Goal: Complete application form

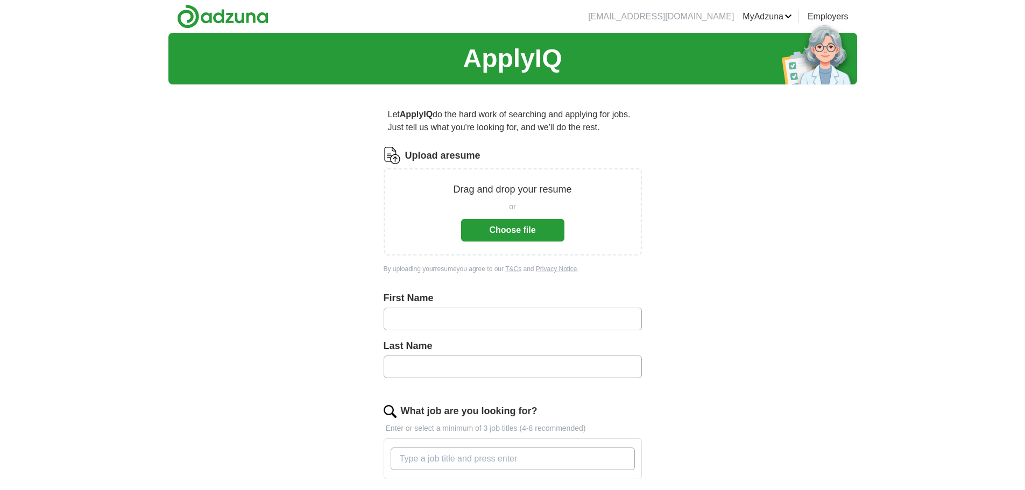
click at [531, 226] on button "Choose file" at bounding box center [512, 230] width 103 height 23
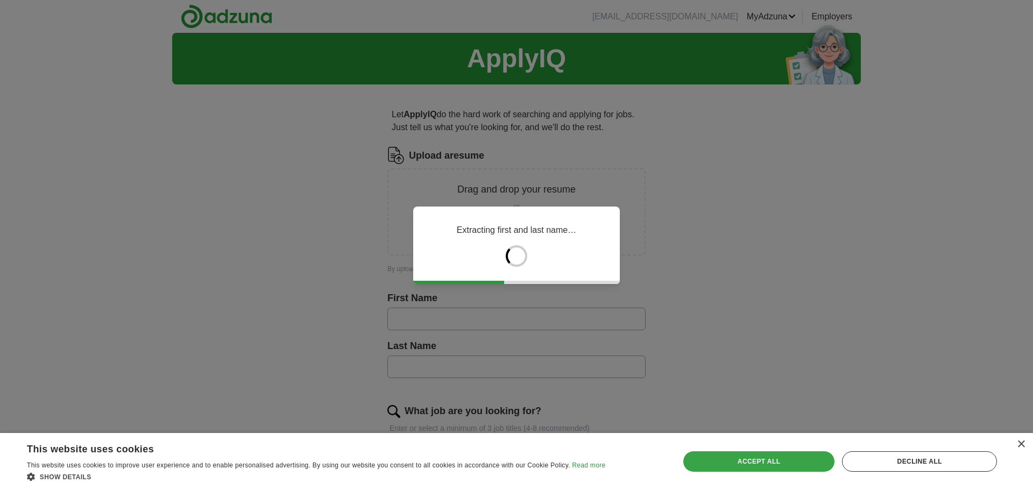
click at [762, 462] on div "Accept all" at bounding box center [760, 462] width 152 height 20
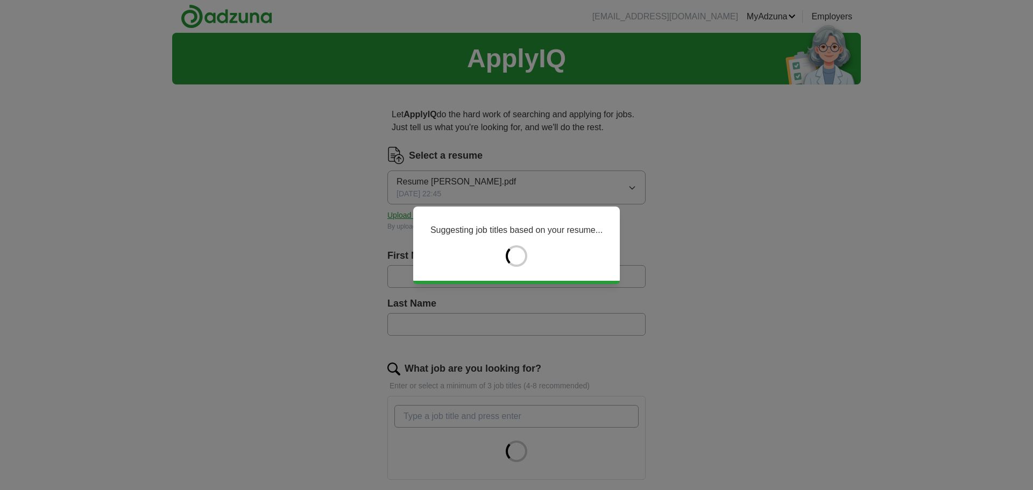
type input "****"
type input "*******"
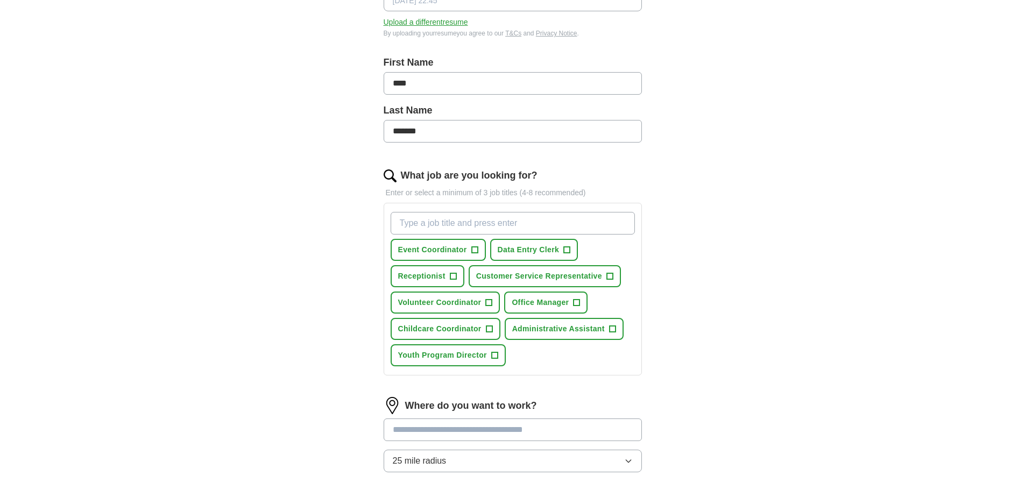
scroll to position [215, 0]
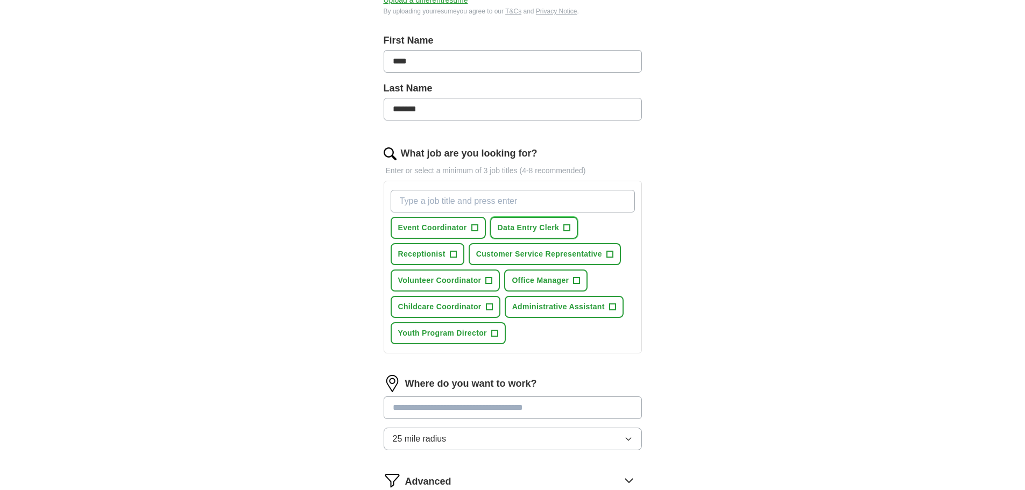
click at [568, 231] on span "+" at bounding box center [567, 228] width 6 height 9
click at [609, 254] on span "+" at bounding box center [610, 254] width 6 height 9
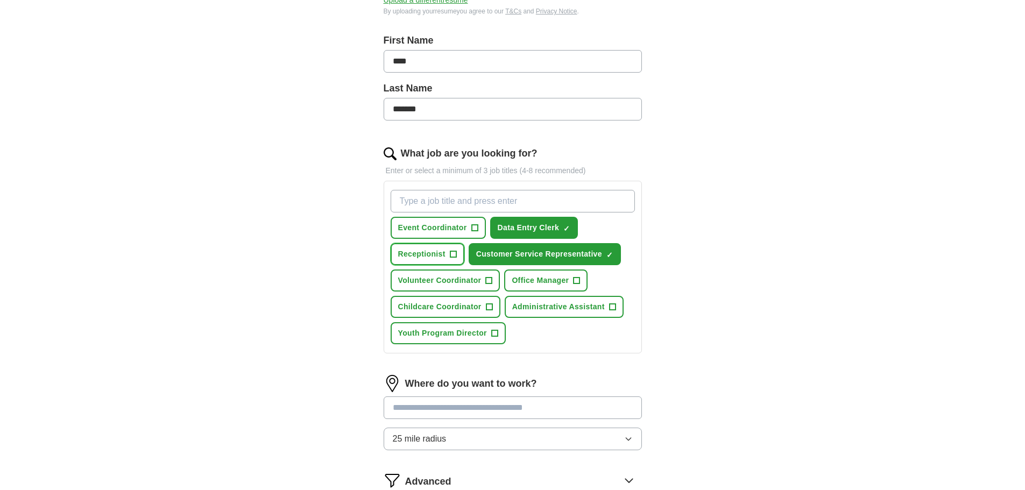
click at [440, 255] on span "Receptionist" at bounding box center [421, 254] width 47 height 11
click at [607, 310] on button "Administrative Assistant +" at bounding box center [564, 307] width 119 height 22
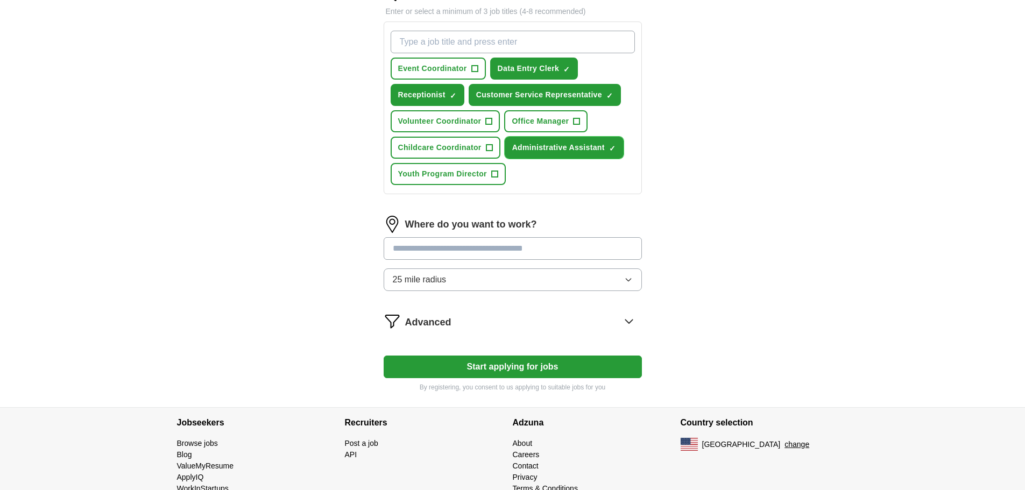
scroll to position [377, 0]
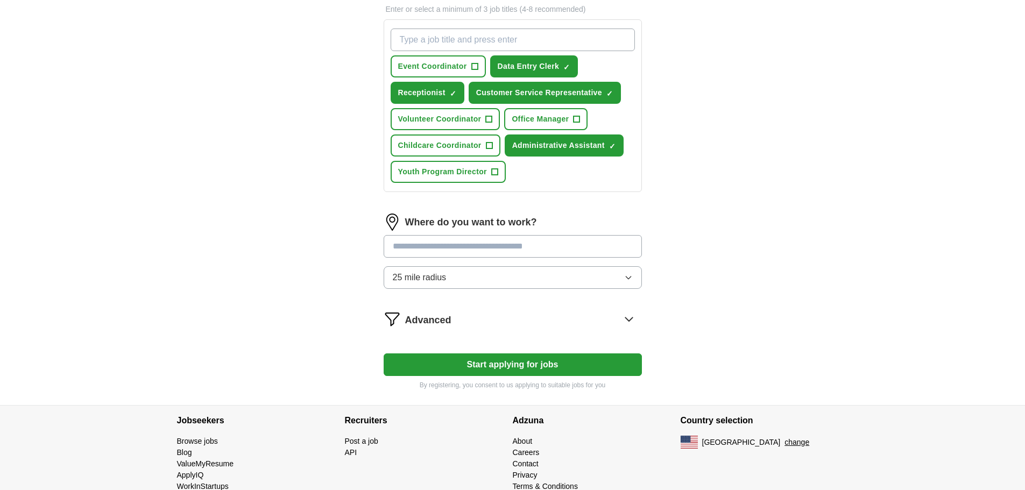
click at [519, 249] on input at bounding box center [513, 246] width 258 height 23
click at [628, 275] on div "Where do you want to work? 25 mile radius" at bounding box center [513, 256] width 258 height 84
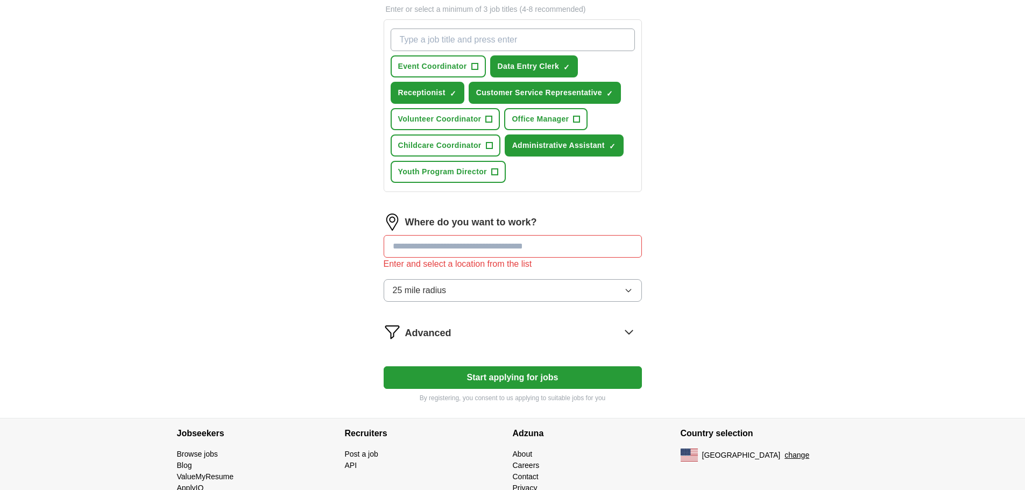
click at [580, 240] on input at bounding box center [513, 246] width 258 height 23
click at [579, 240] on input at bounding box center [513, 246] width 258 height 23
click at [557, 241] on input at bounding box center [513, 246] width 258 height 23
click at [914, 240] on div "ApplyIQ Let ApplyIQ do the hard work of searching and applying for jobs. Just t…" at bounding box center [512, 37] width 1025 height 762
click at [418, 255] on input "*" at bounding box center [513, 246] width 258 height 23
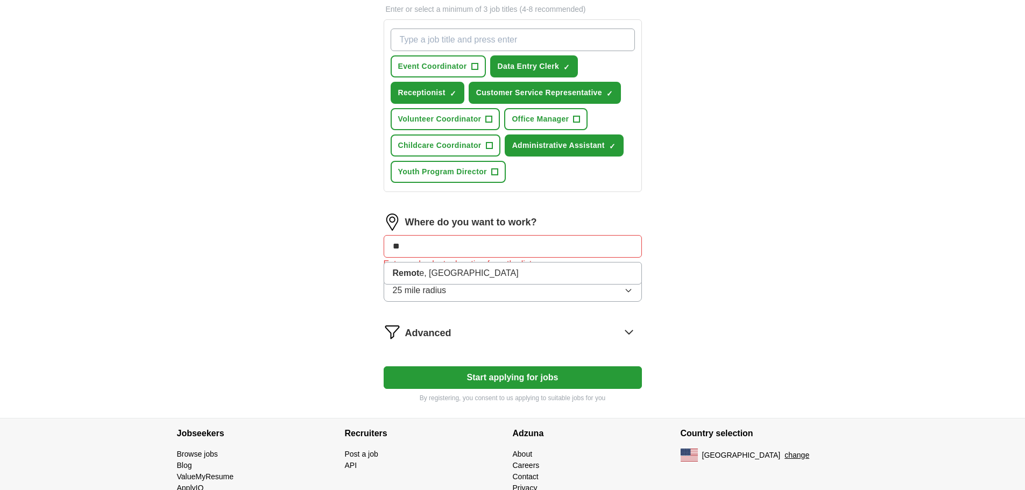
type input "*"
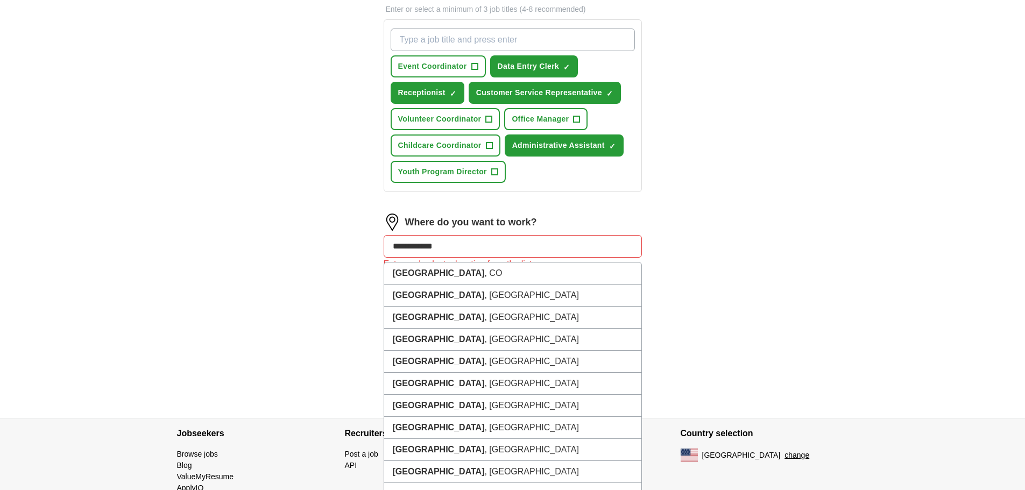
type input "**********"
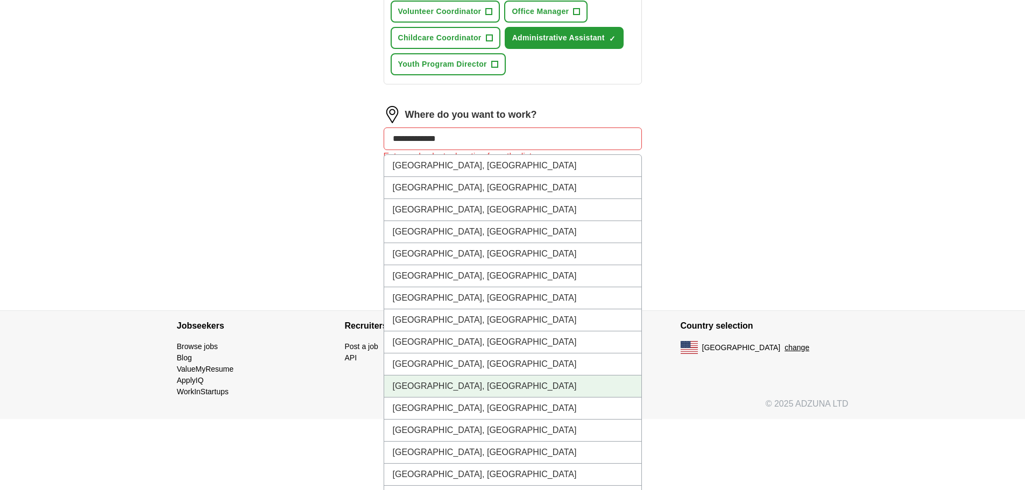
click at [478, 385] on li "[GEOGRAPHIC_DATA], [GEOGRAPHIC_DATA]" at bounding box center [512, 387] width 257 height 22
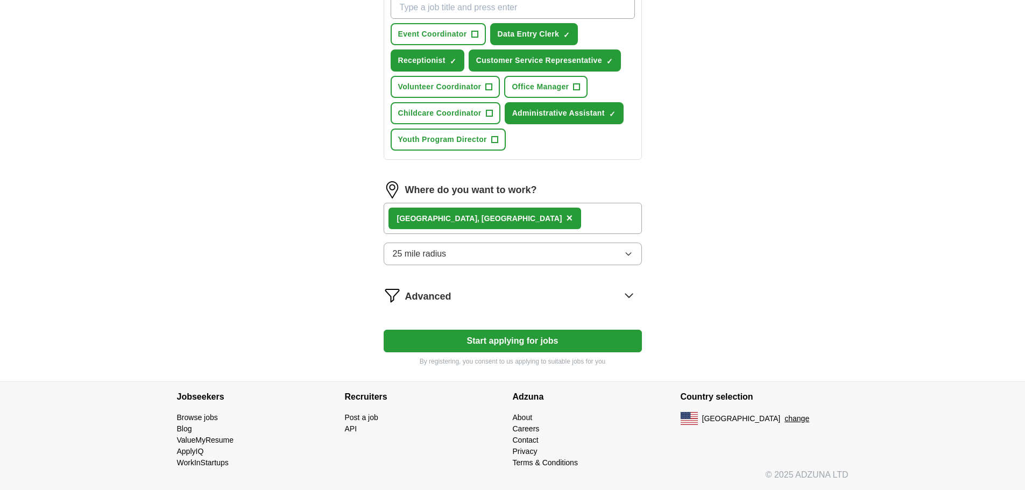
click at [632, 256] on icon "button" at bounding box center [628, 254] width 9 height 9
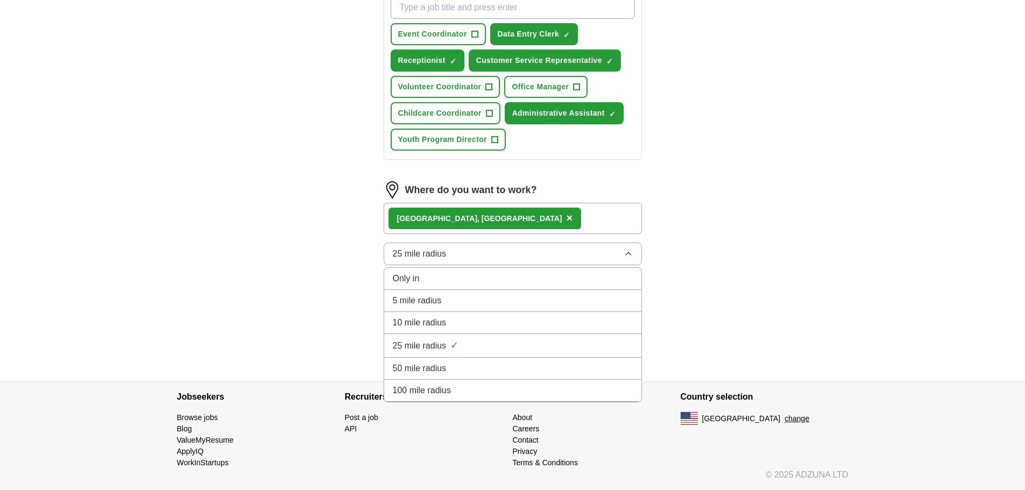
click at [555, 320] on div "10 mile radius" at bounding box center [513, 322] width 240 height 13
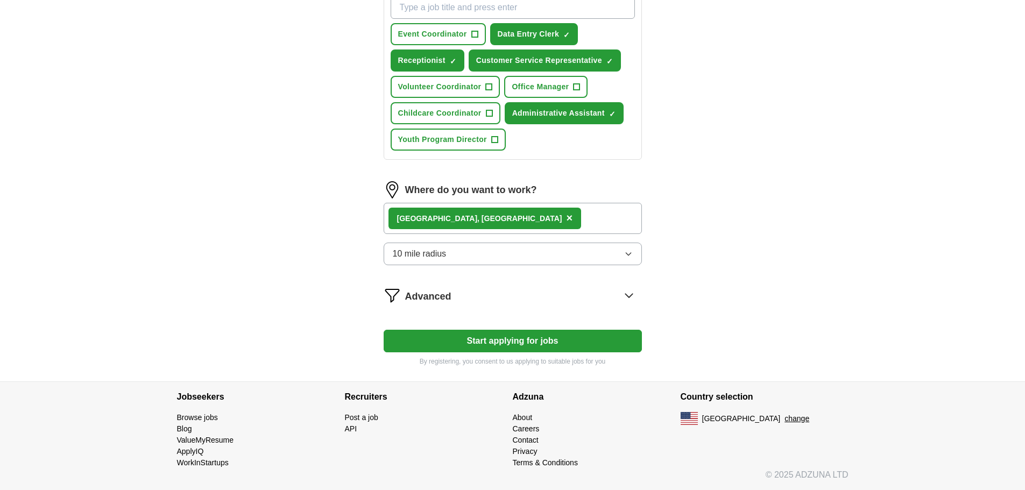
click at [623, 293] on icon at bounding box center [629, 295] width 17 height 17
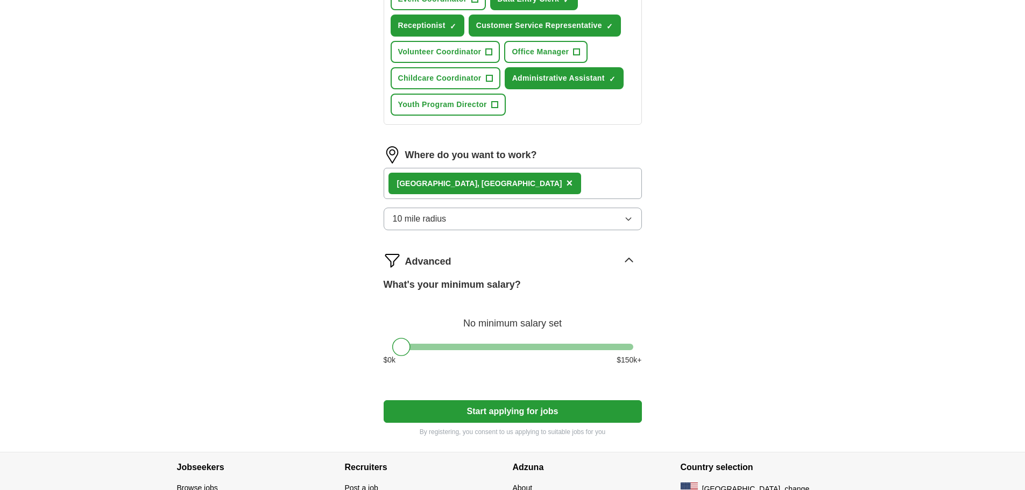
scroll to position [463, 0]
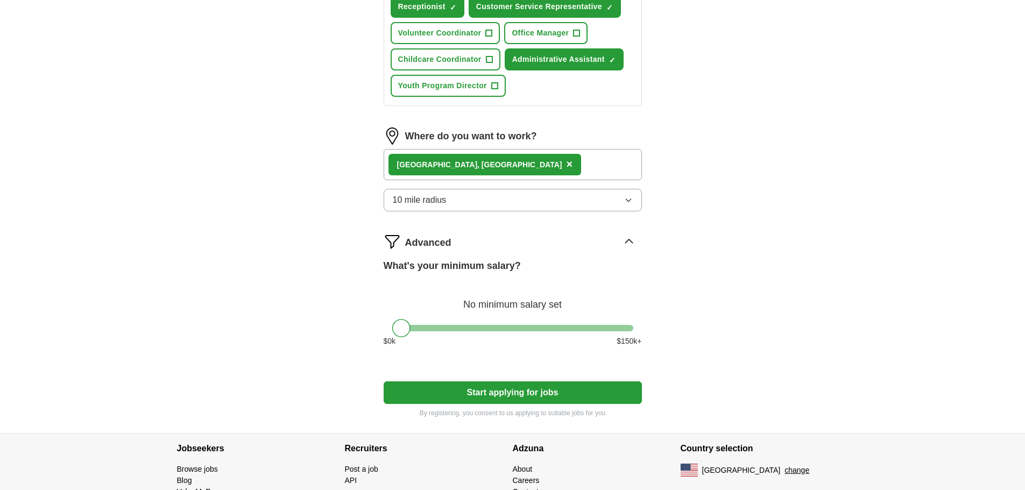
click at [526, 396] on button "Start applying for jobs" at bounding box center [513, 393] width 258 height 23
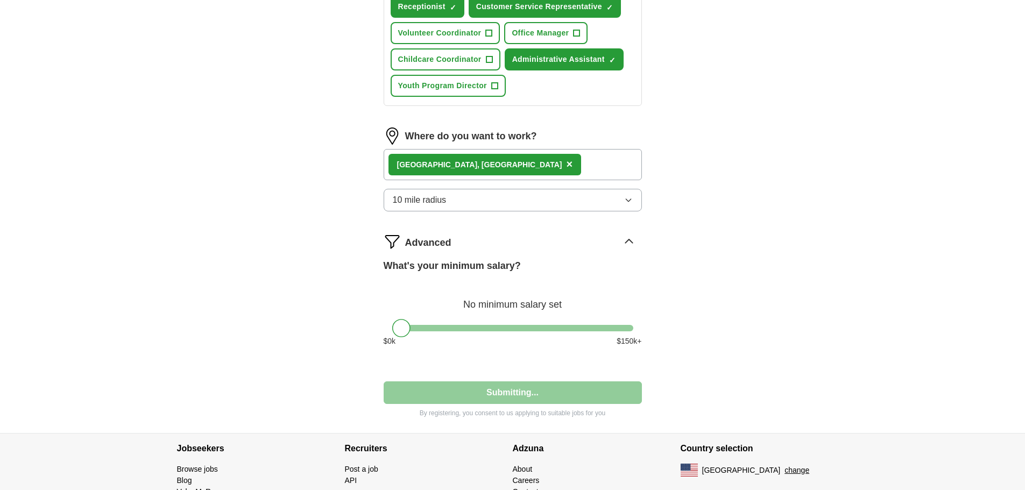
select select "**"
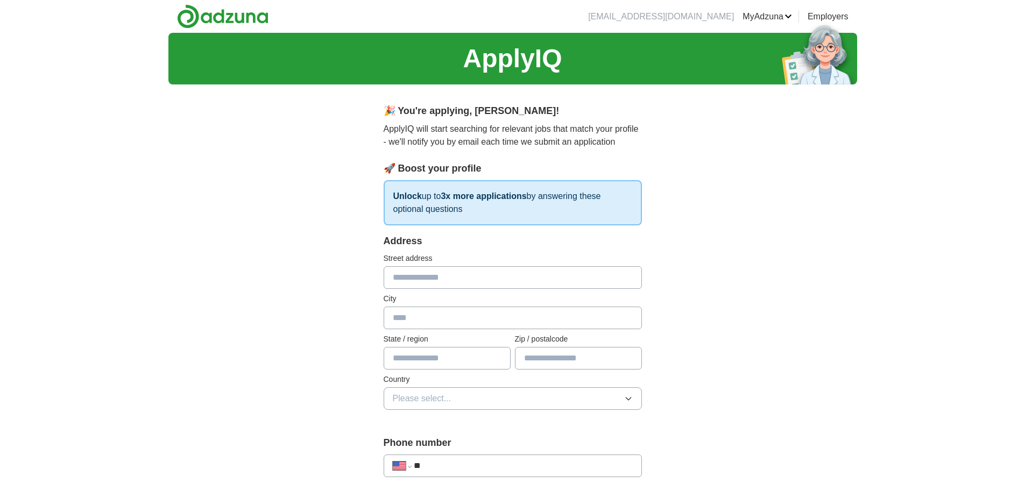
scroll to position [54, 0]
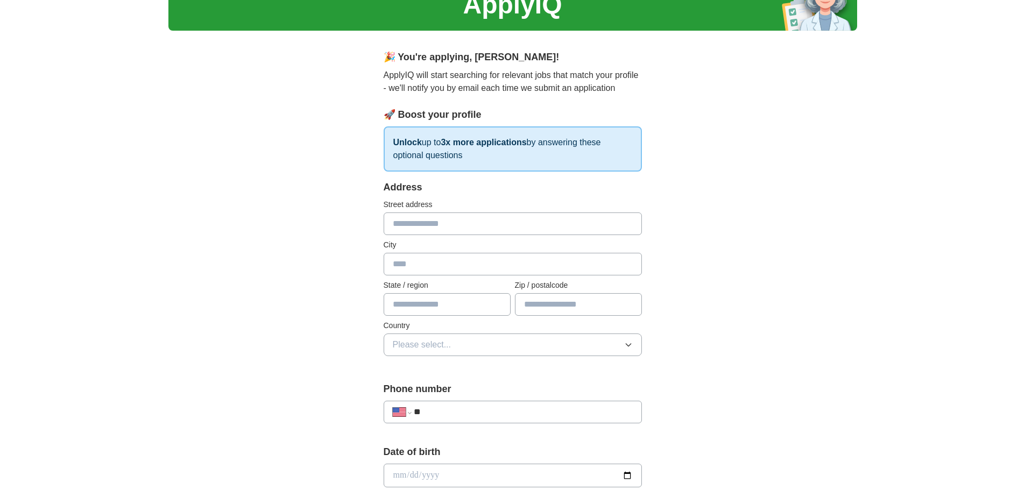
click at [487, 223] on input "text" at bounding box center [513, 224] width 258 height 23
type input "**********"
type input "**"
type input "*****"
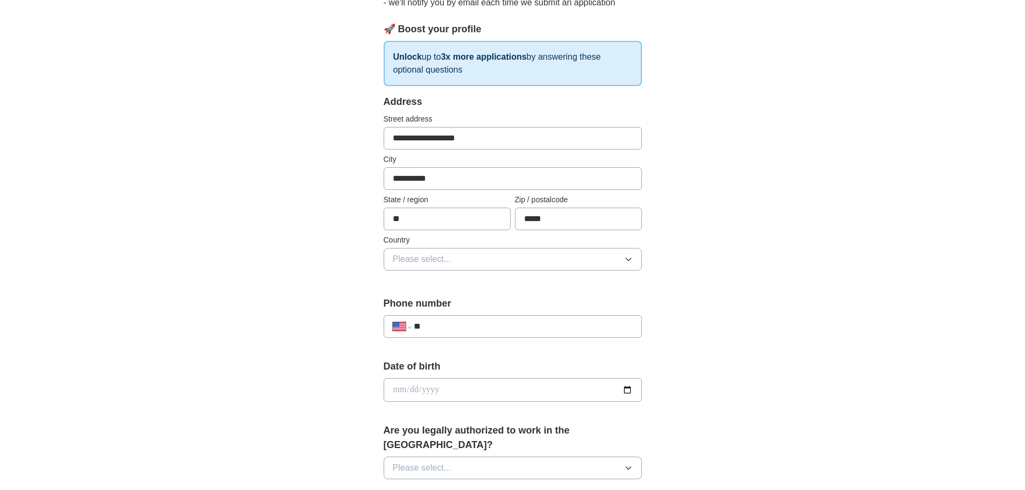
scroll to position [161, 0]
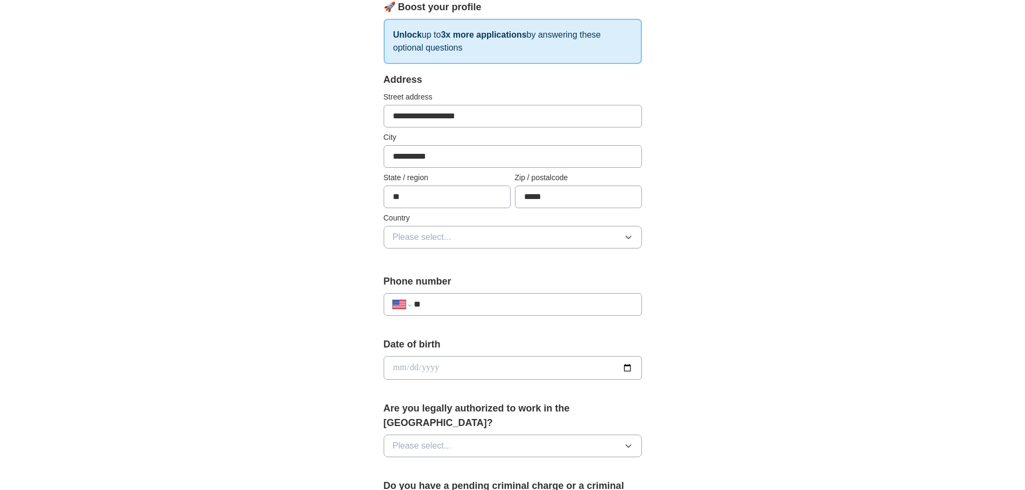
click at [583, 239] on button "Please select..." at bounding box center [513, 237] width 258 height 23
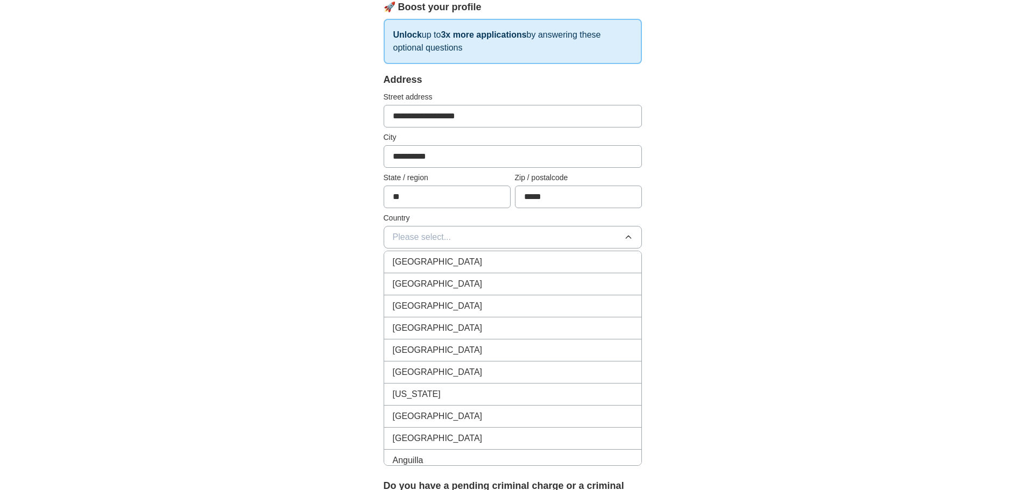
click at [565, 280] on div "[GEOGRAPHIC_DATA]" at bounding box center [513, 284] width 240 height 13
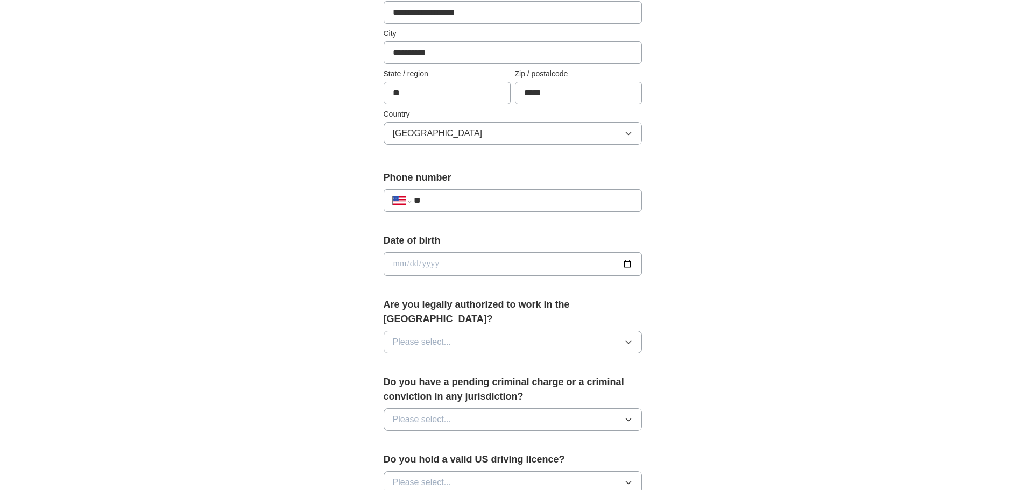
scroll to position [269, 0]
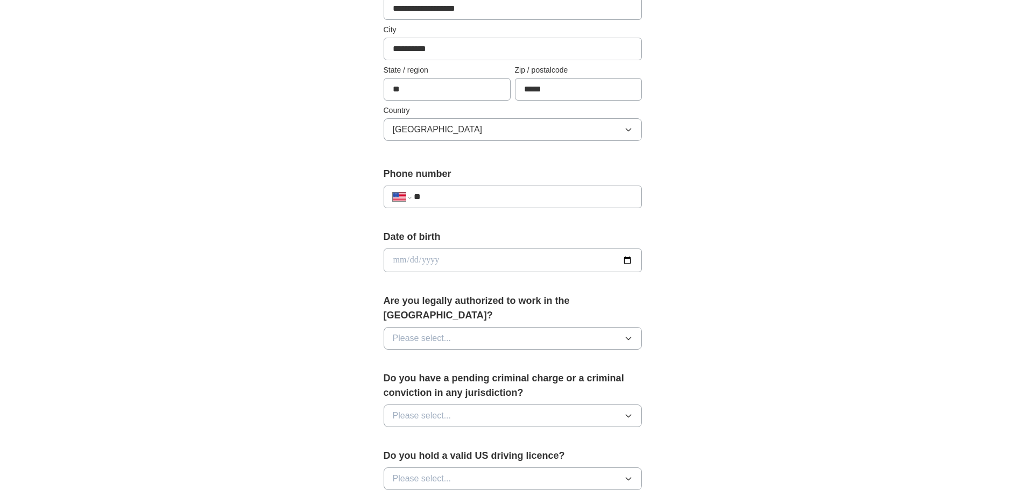
click at [509, 194] on input "**" at bounding box center [523, 197] width 219 height 13
type input "**********"
click at [453, 259] on input "date" at bounding box center [513, 261] width 258 height 24
type input "**********"
click at [591, 328] on button "Please select..." at bounding box center [513, 338] width 258 height 23
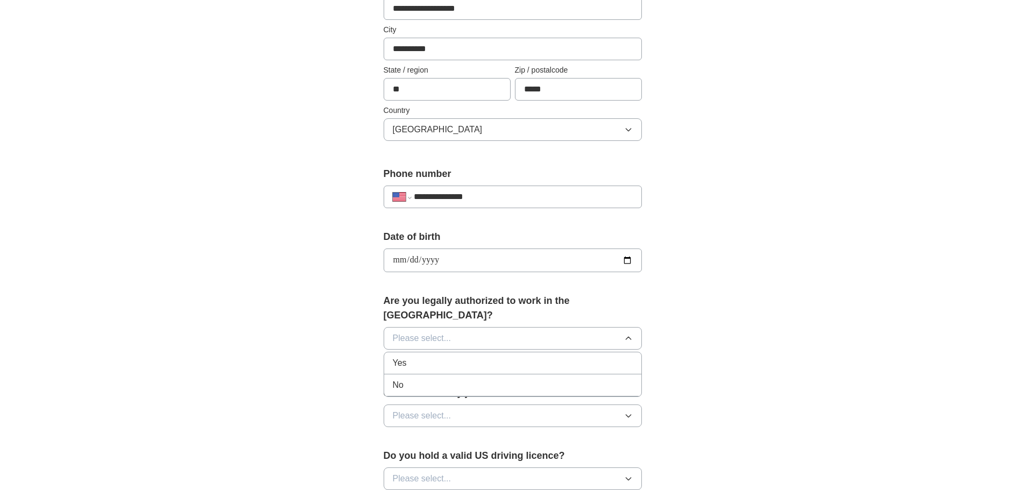
click at [563, 357] on div "Yes" at bounding box center [513, 363] width 240 height 13
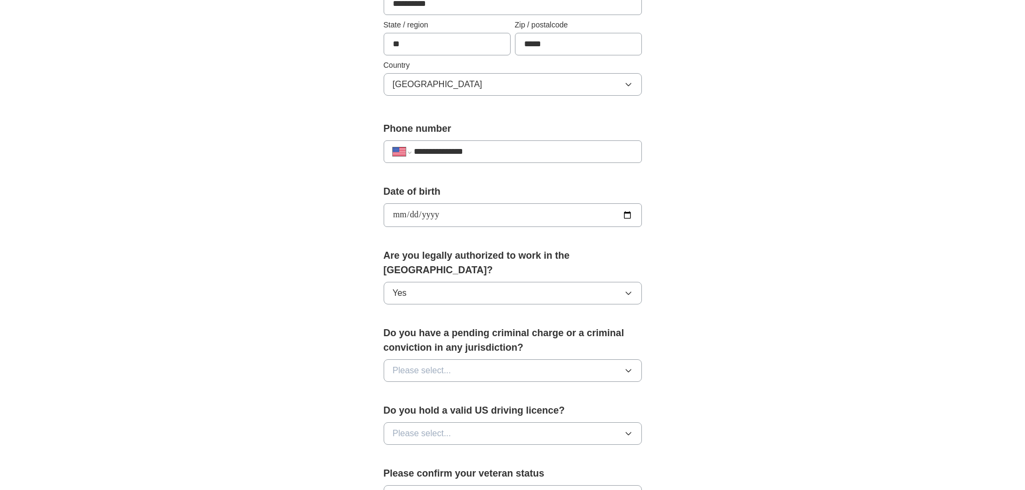
scroll to position [377, 0]
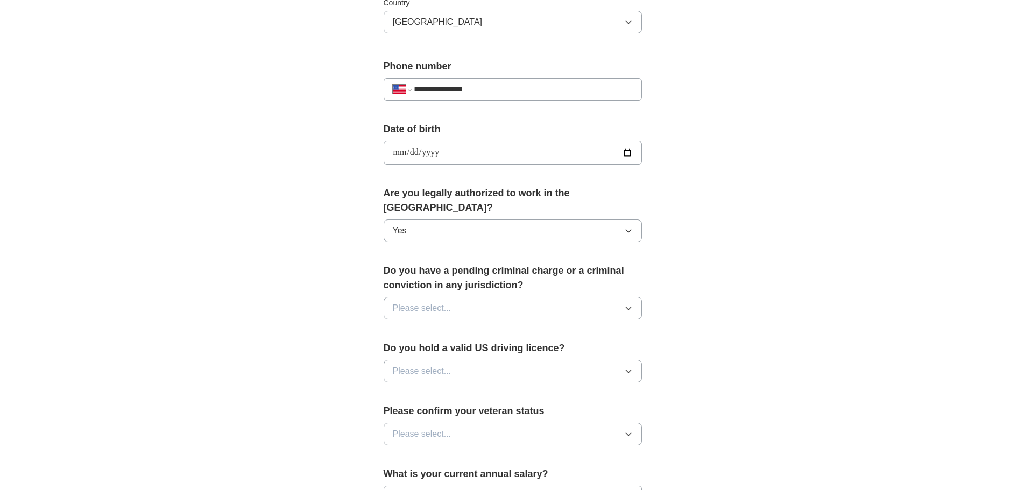
click at [570, 297] on button "Please select..." at bounding box center [513, 308] width 258 height 23
click at [544, 349] on div "No" at bounding box center [513, 355] width 240 height 13
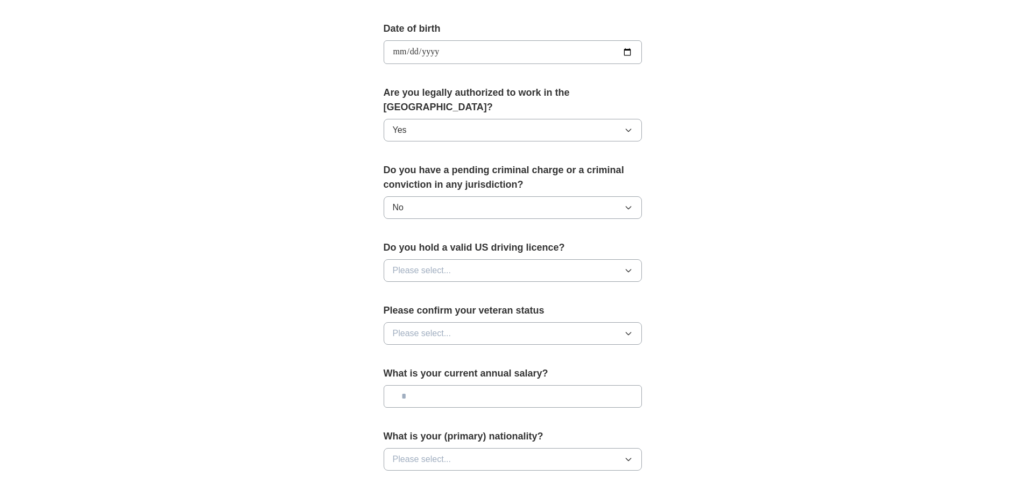
scroll to position [484, 0]
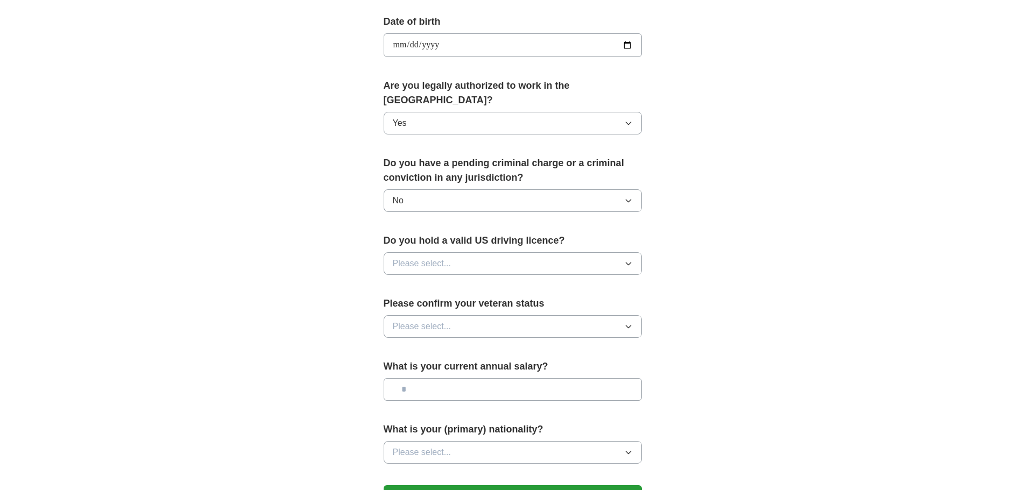
click at [559, 253] on button "Please select..." at bounding box center [513, 263] width 258 height 23
click at [548, 282] on div "Yes" at bounding box center [513, 288] width 240 height 13
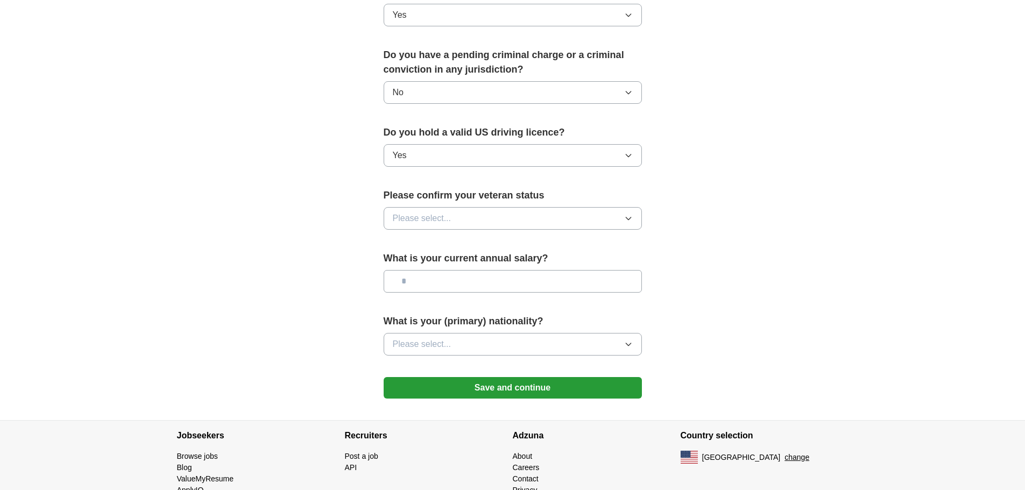
scroll to position [617, 0]
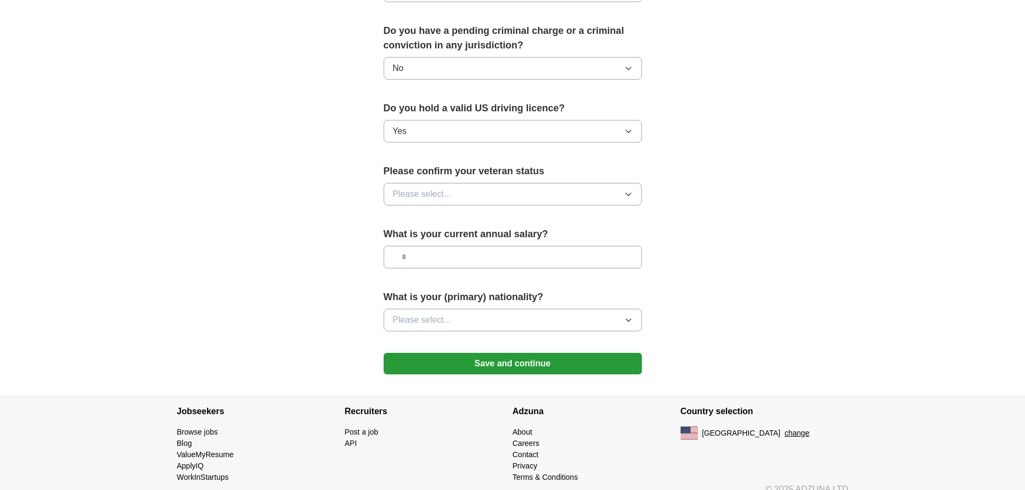
click at [555, 183] on button "Please select..." at bounding box center [513, 194] width 258 height 23
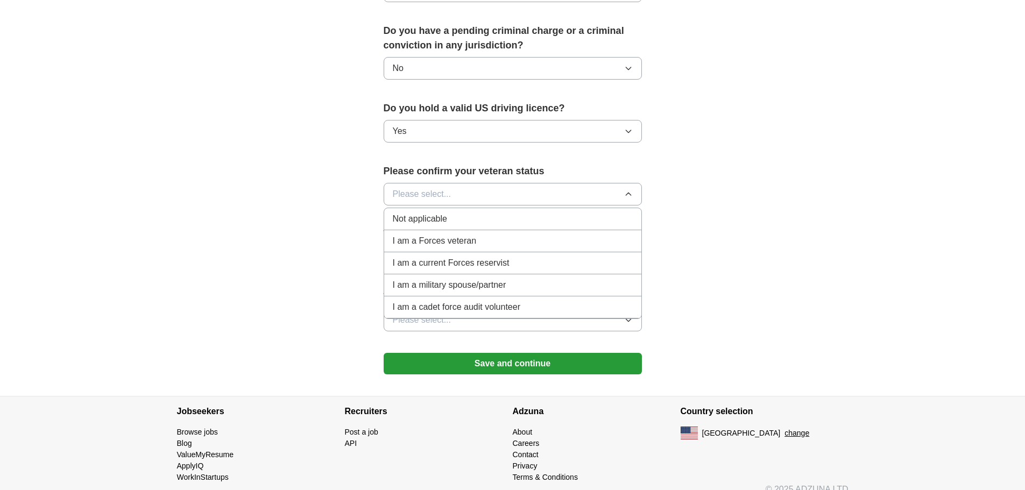
click at [536, 213] on div "Not applicable" at bounding box center [513, 219] width 240 height 13
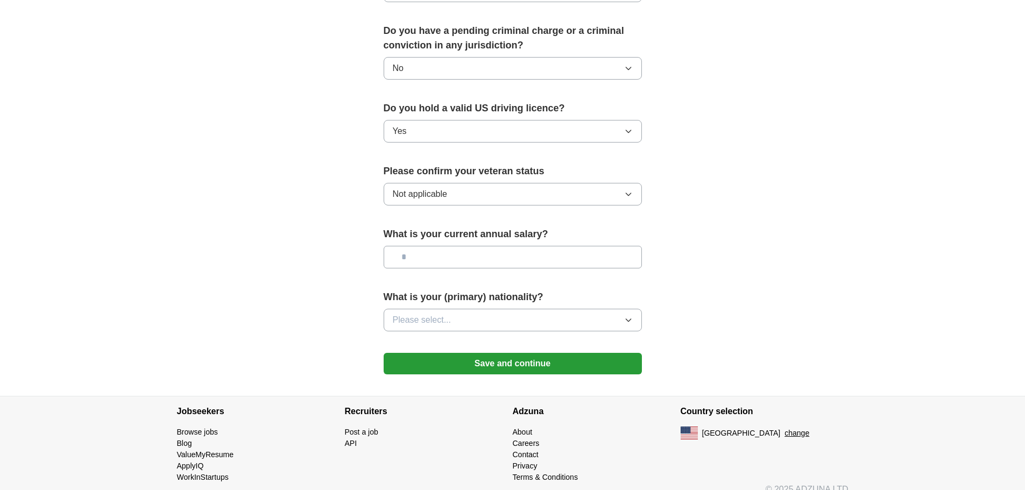
click at [558, 309] on button "Please select..." at bounding box center [513, 320] width 258 height 23
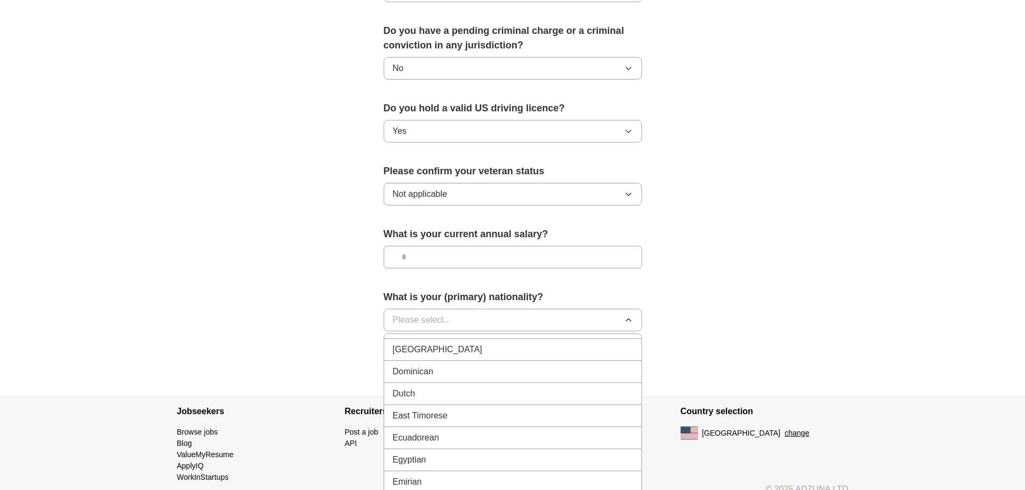
scroll to position [1399, 0]
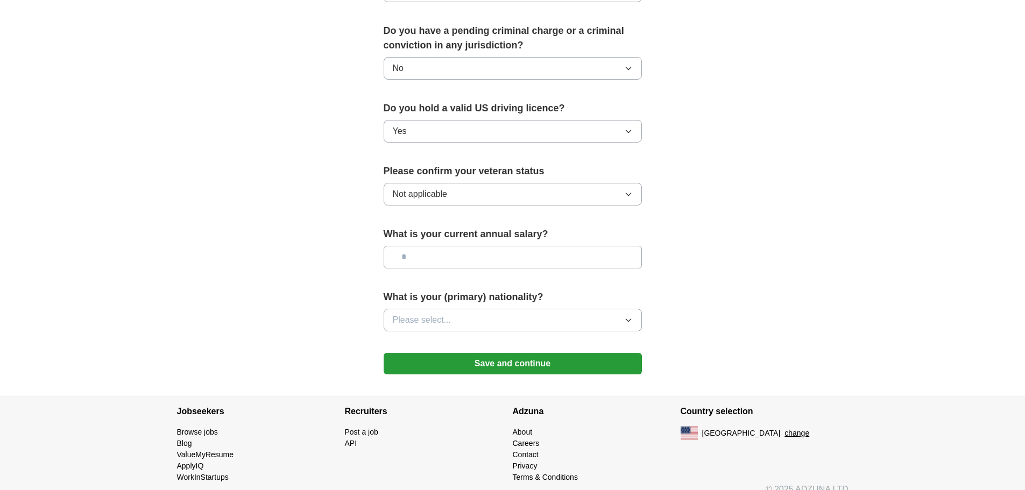
click at [561, 353] on button "Save and continue" at bounding box center [513, 364] width 258 height 22
